Goal: Task Accomplishment & Management: Complete application form

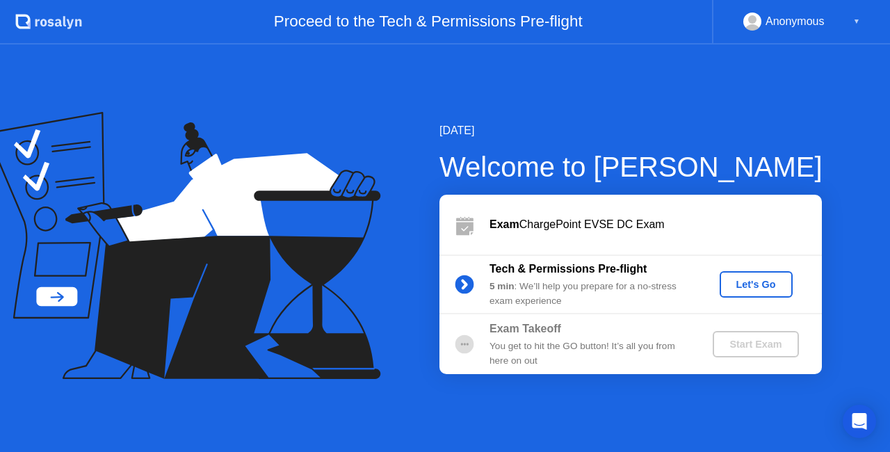
click at [757, 286] on div "Let's Go" at bounding box center [756, 284] width 62 height 11
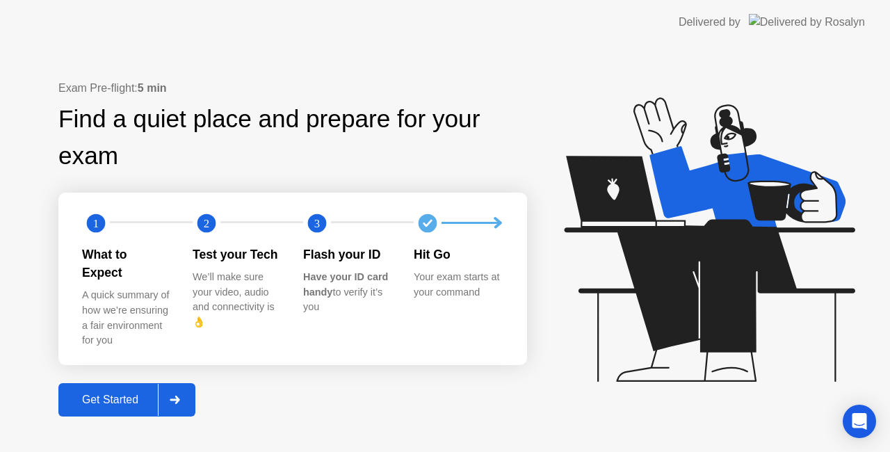
click at [127, 393] on div "Get Started" at bounding box center [110, 399] width 95 height 13
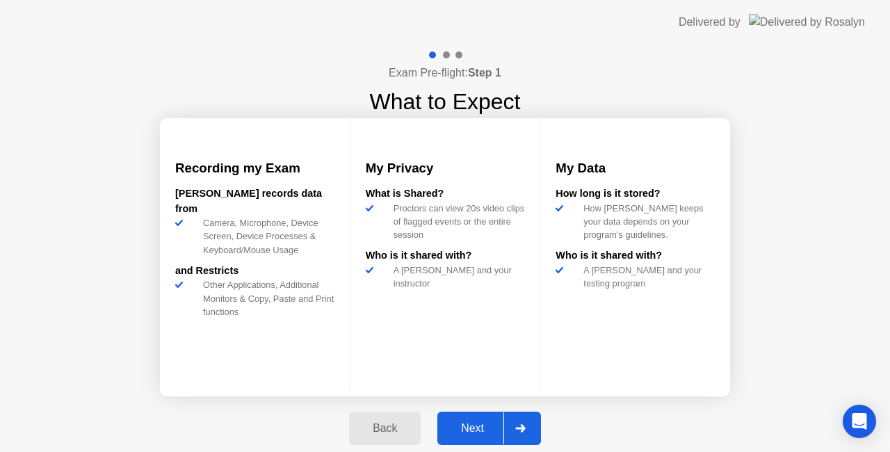
click at [492, 412] on button "Next" at bounding box center [489, 428] width 104 height 33
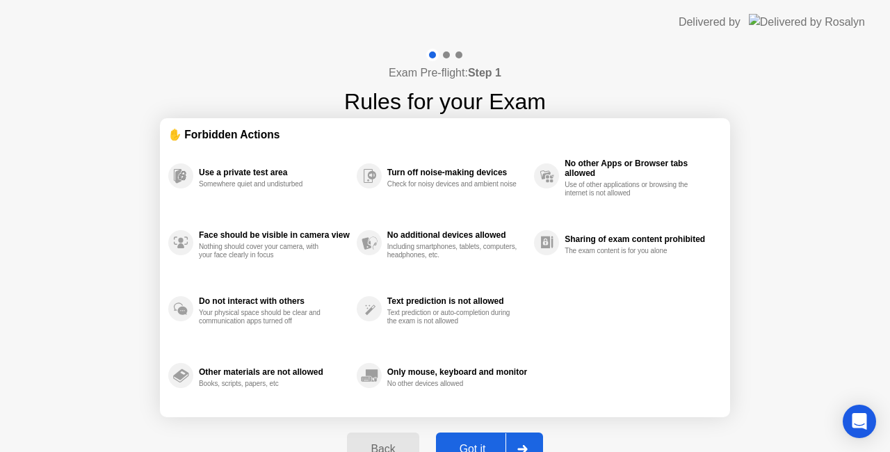
click at [484, 448] on div "Got it" at bounding box center [472, 449] width 65 height 13
select select "**********"
select select "*******"
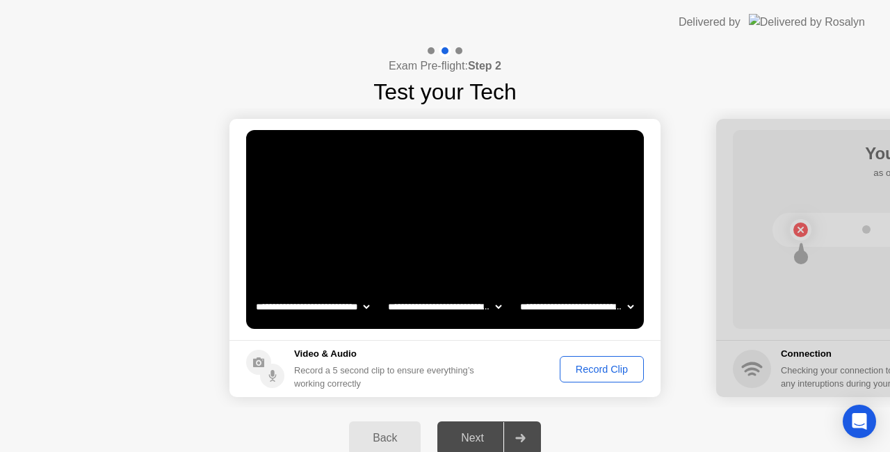
click at [606, 364] on div "Record Clip" at bounding box center [601, 369] width 74 height 11
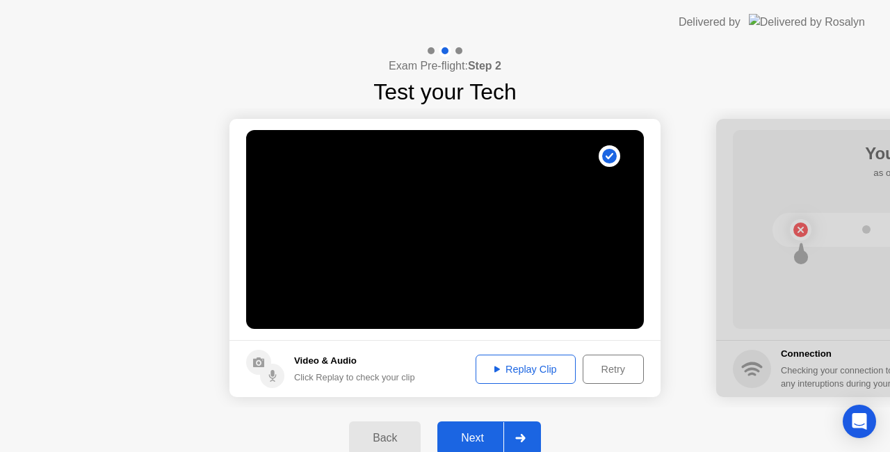
click at [518, 442] on div at bounding box center [519, 438] width 33 height 32
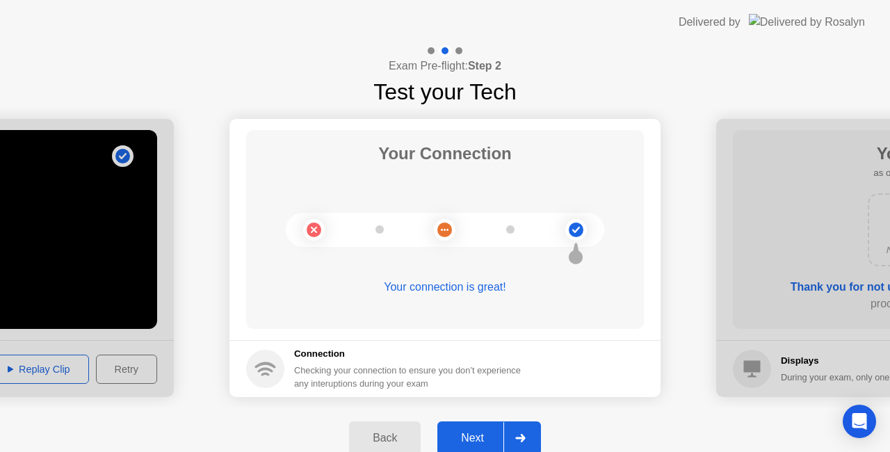
click at [518, 442] on div at bounding box center [519, 438] width 33 height 32
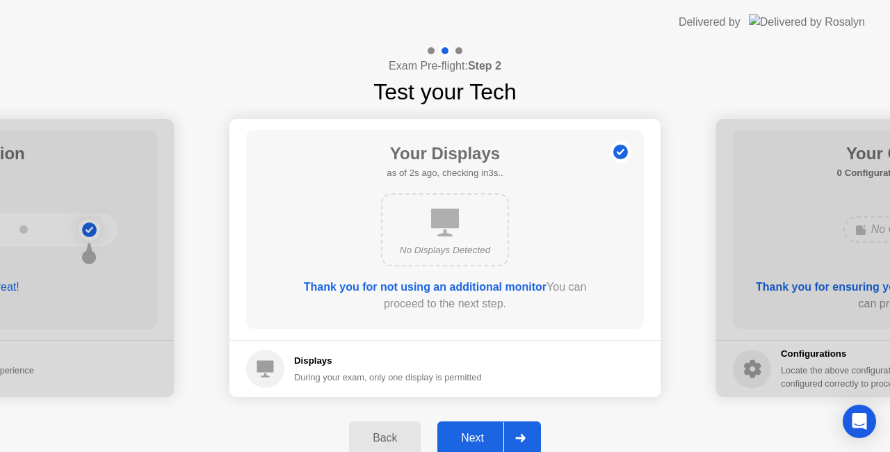
click at [518, 442] on div at bounding box center [519, 438] width 33 height 32
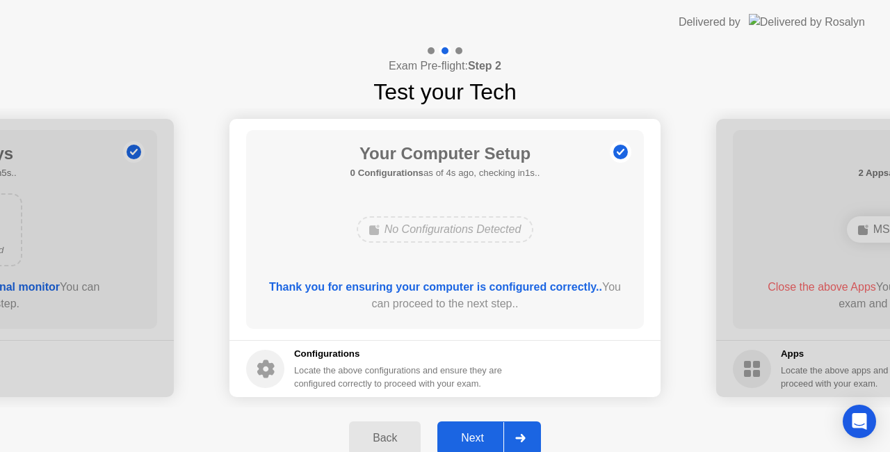
click at [519, 444] on div at bounding box center [519, 438] width 33 height 32
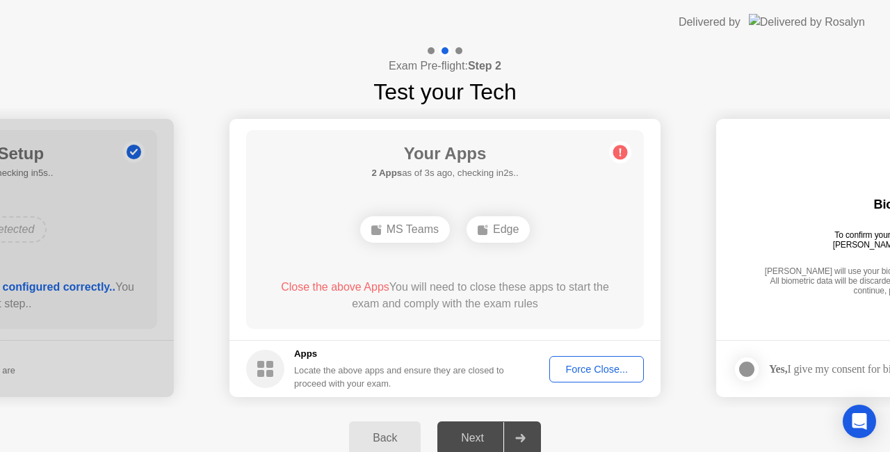
click at [595, 366] on div "Force Close..." at bounding box center [596, 369] width 85 height 11
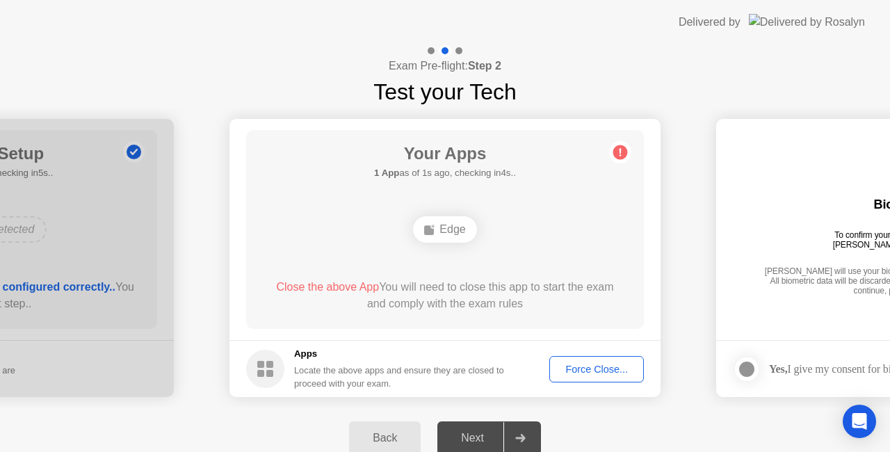
click at [594, 370] on div "Force Close..." at bounding box center [596, 369] width 85 height 11
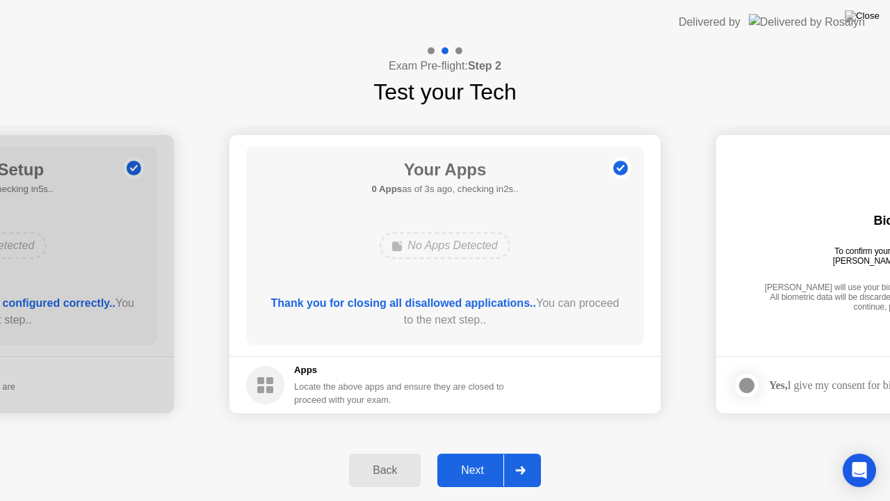
click at [521, 451] on icon at bounding box center [520, 470] width 10 height 8
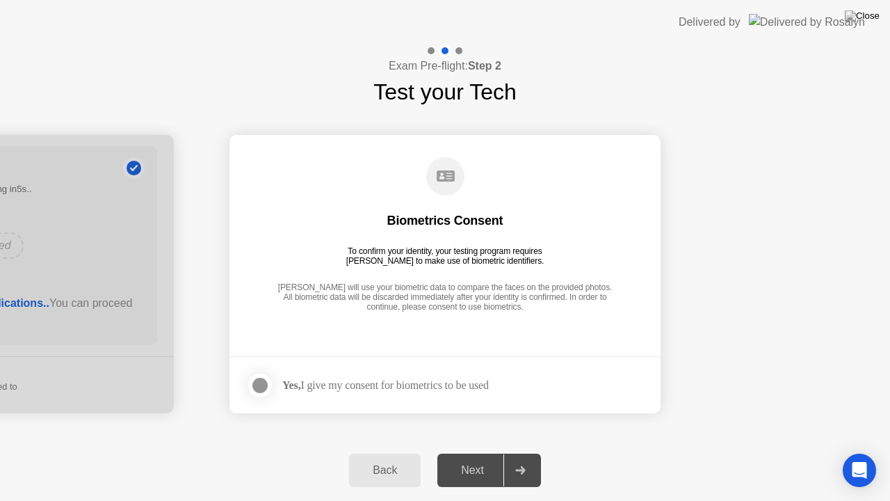
click at [260, 389] on div at bounding box center [260, 385] width 17 height 17
click at [514, 451] on div at bounding box center [519, 470] width 33 height 32
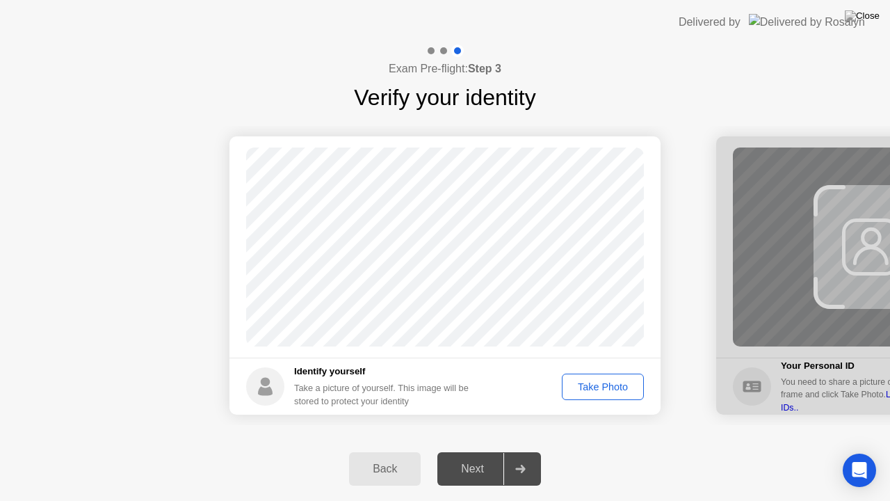
click at [603, 383] on div "Take Photo" at bounding box center [603, 386] width 72 height 11
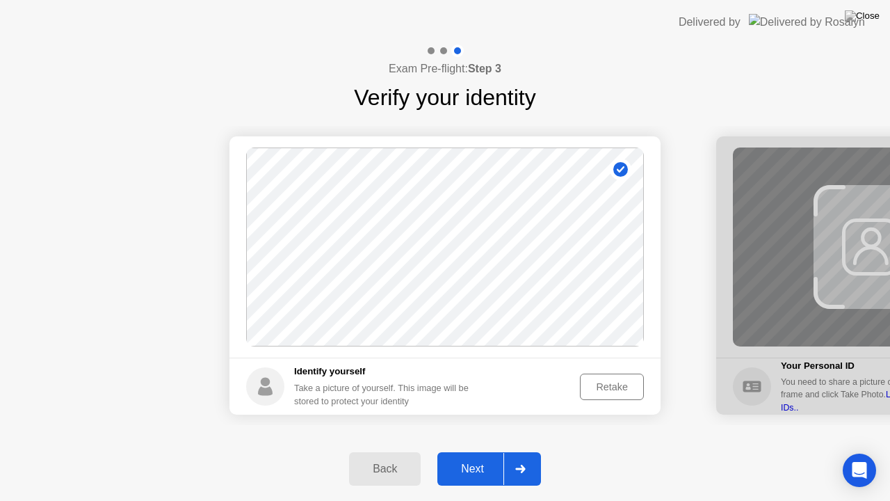
click at [521, 451] on icon at bounding box center [520, 468] width 10 height 8
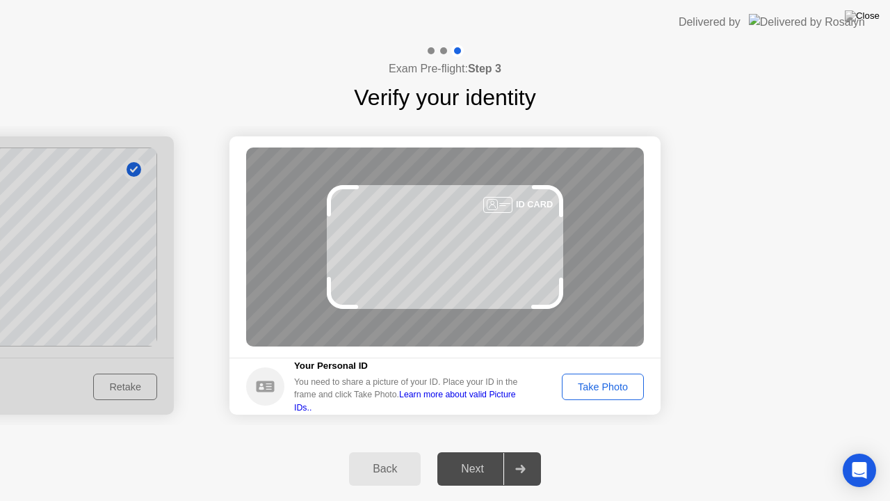
click at [596, 384] on div "Take Photo" at bounding box center [603, 386] width 72 height 11
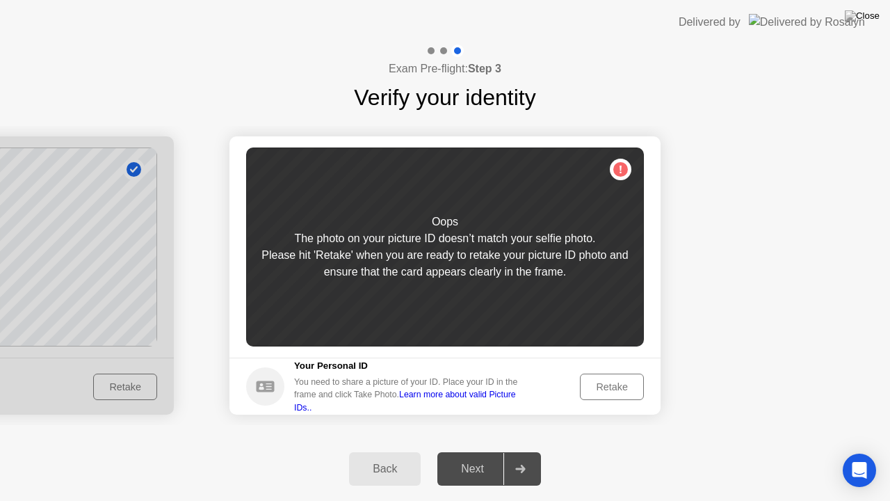
click at [617, 373] on button "Retake" at bounding box center [612, 386] width 64 height 26
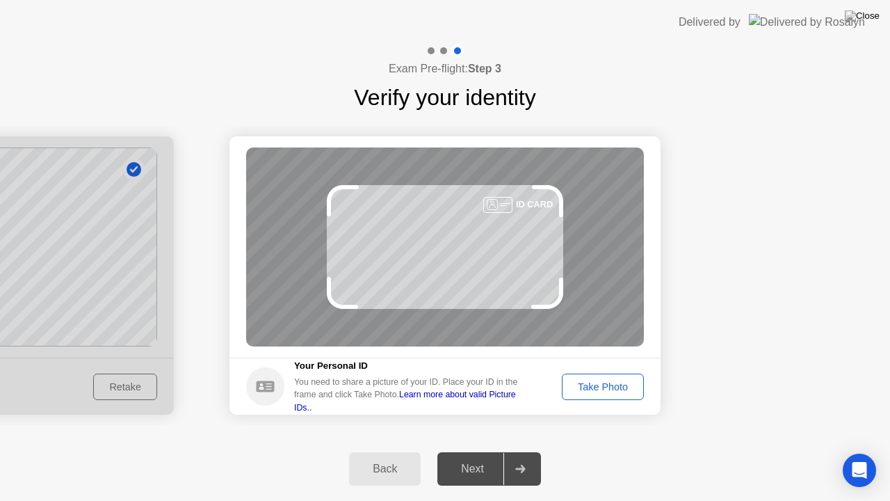
click at [612, 381] on div "Take Photo" at bounding box center [603, 386] width 72 height 11
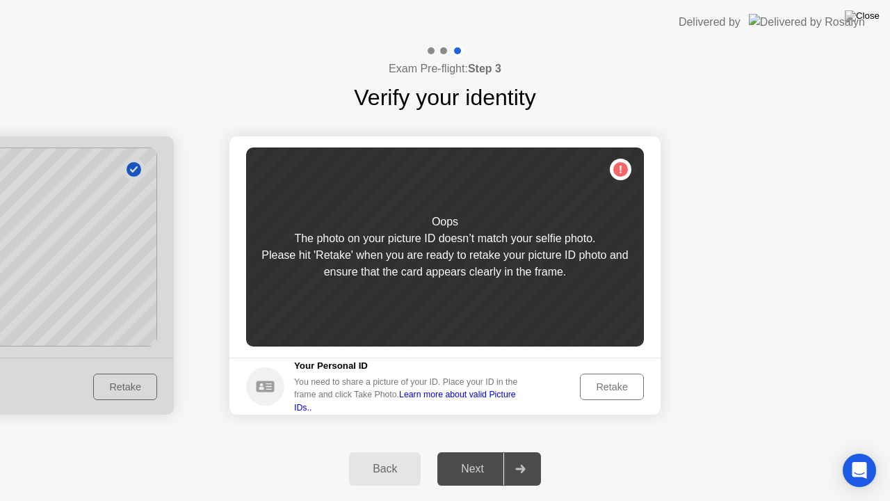
click at [612, 381] on div "Retake" at bounding box center [612, 386] width 54 height 11
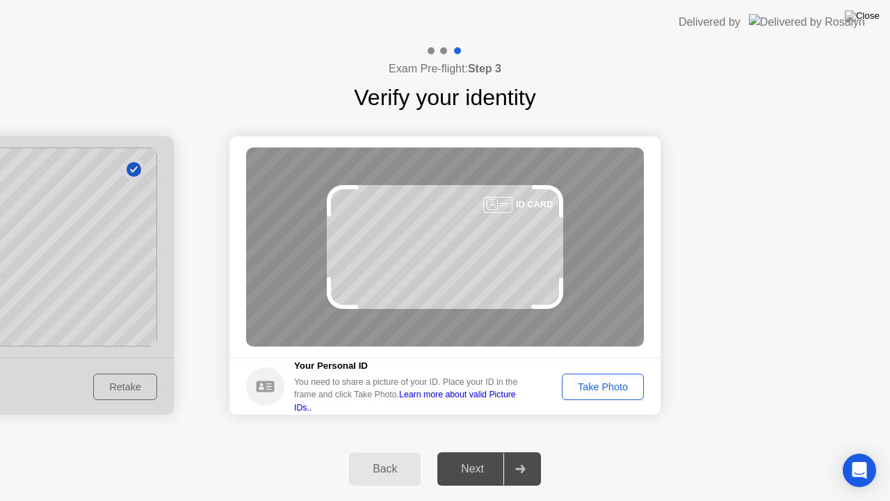
click at [612, 381] on div "Take Photo" at bounding box center [603, 386] width 72 height 11
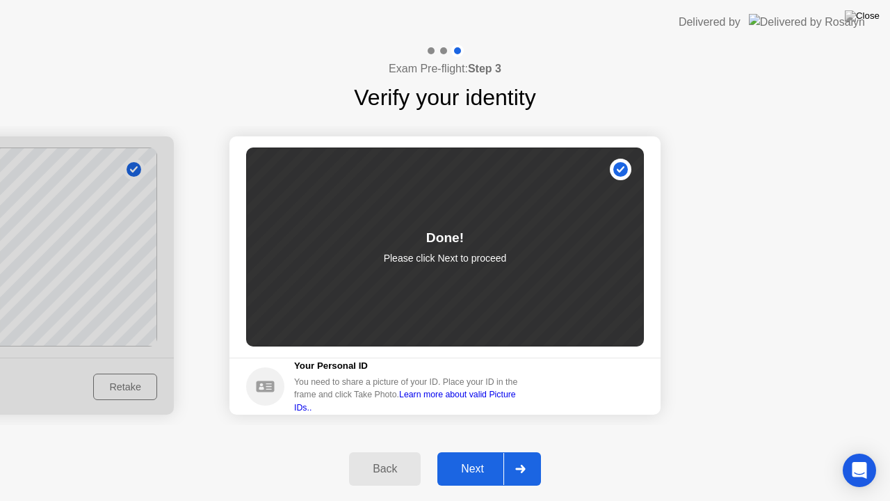
click at [530, 451] on div at bounding box center [519, 469] width 33 height 32
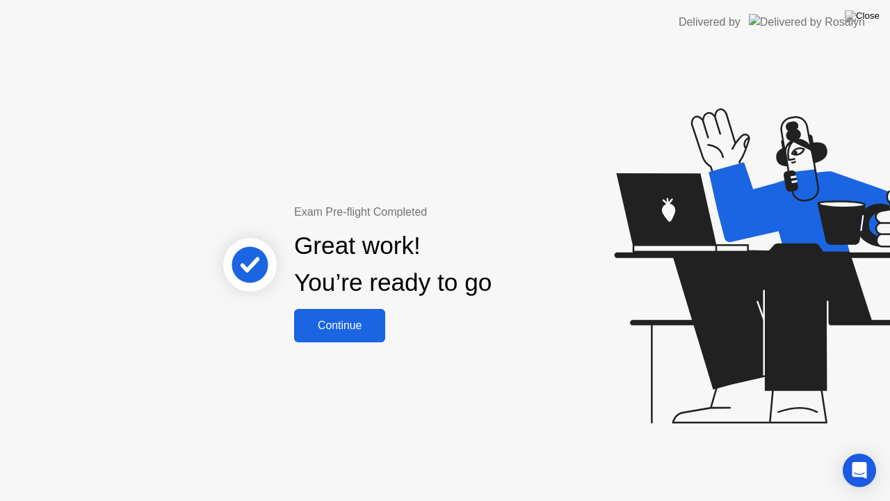
click at [339, 331] on div "Continue" at bounding box center [339, 325] width 83 height 13
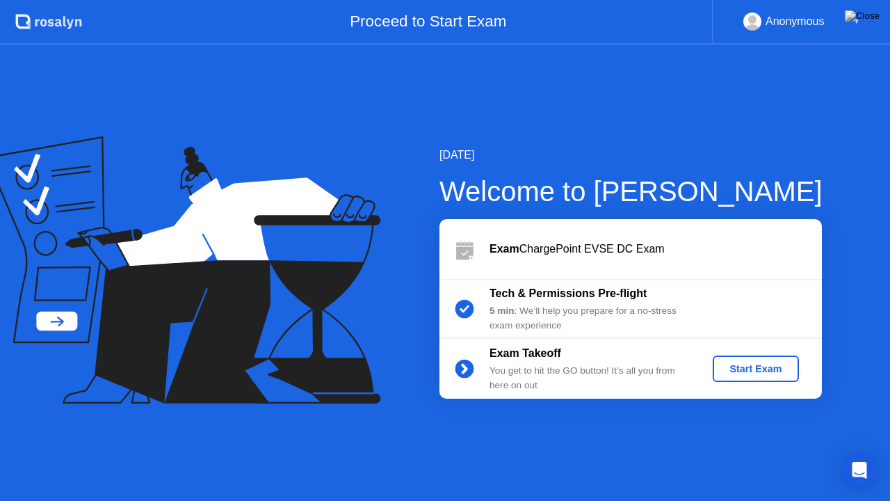
click at [753, 368] on div "Start Exam" at bounding box center [755, 368] width 74 height 11
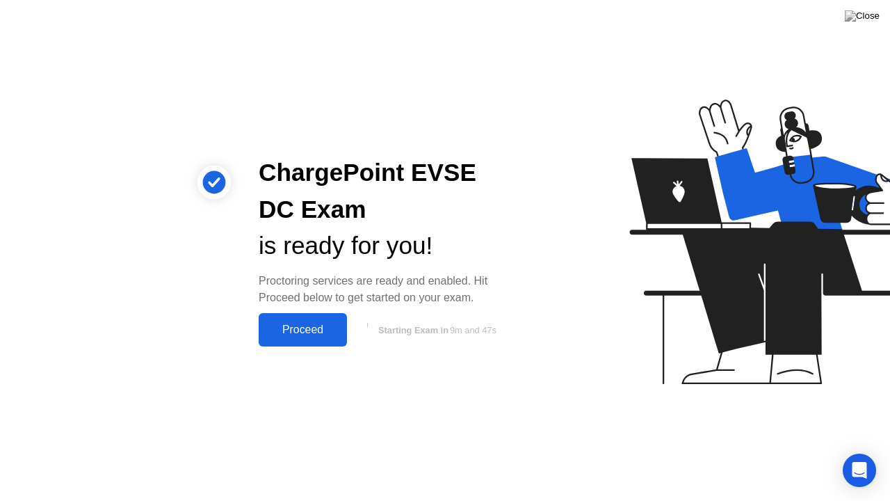
click at [311, 326] on div "Proceed" at bounding box center [303, 329] width 80 height 13
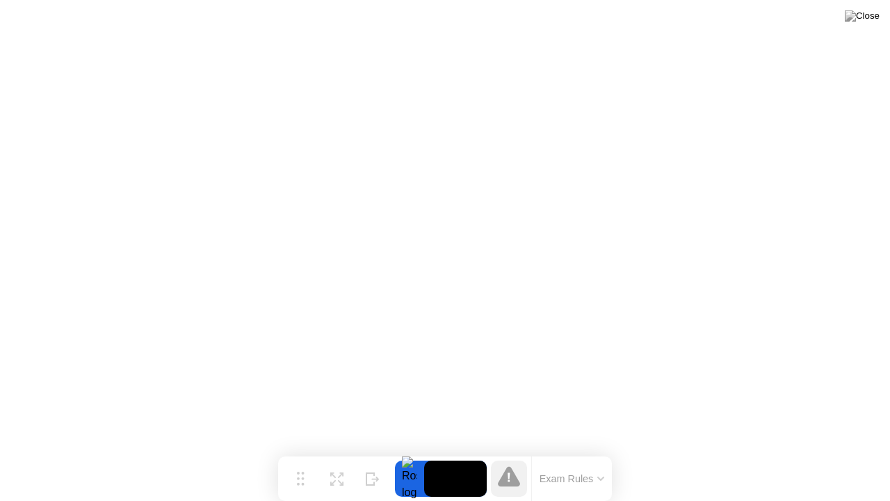
click at [596, 451] on button "Exam Rules" at bounding box center [572, 478] width 74 height 13
